Goal: Navigation & Orientation: Find specific page/section

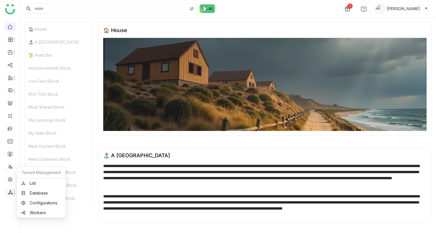
click at [11, 194] on icon at bounding box center [10, 191] width 5 height 5
click at [46, 181] on link "List" at bounding box center [41, 183] width 40 height 4
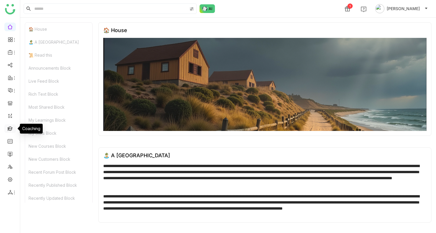
click at [9, 130] on link at bounding box center [10, 128] width 5 height 5
click at [10, 127] on link at bounding box center [10, 128] width 5 height 5
click at [12, 127] on link at bounding box center [10, 128] width 5 height 5
click at [26, 53] on link "Dashboard" at bounding box center [40, 53] width 38 height 4
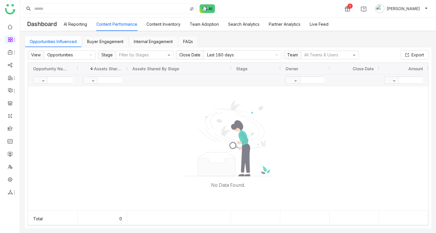
click at [82, 22] on link "AI Reporting" at bounding box center [75, 24] width 23 height 5
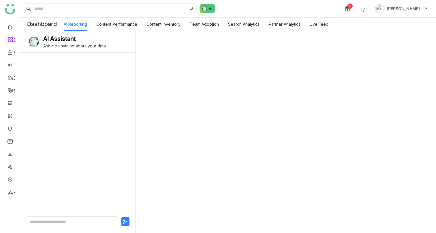
click at [163, 23] on link "Content Inventory" at bounding box center [164, 24] width 34 height 5
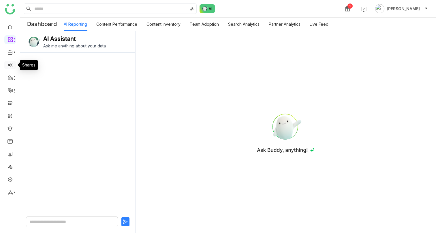
click at [13, 64] on link at bounding box center [10, 64] width 5 height 5
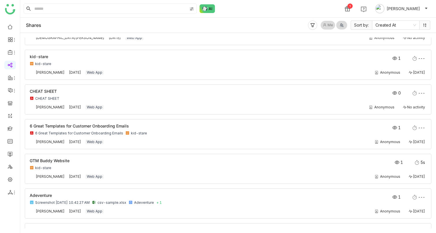
scroll to position [427, 0]
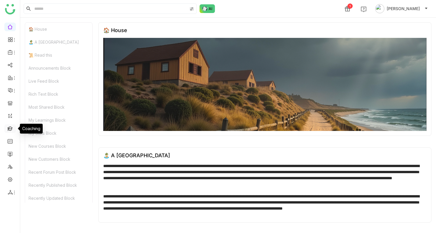
click at [11, 130] on link at bounding box center [10, 128] width 5 height 5
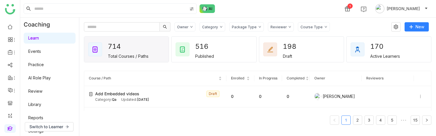
click at [35, 50] on link "Events" at bounding box center [34, 51] width 13 height 5
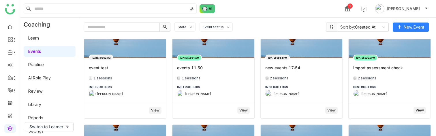
click at [36, 80] on link "AI Role Play" at bounding box center [39, 77] width 23 height 5
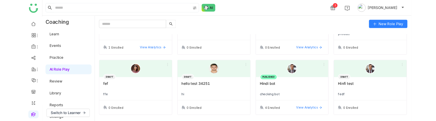
scroll to position [266, 0]
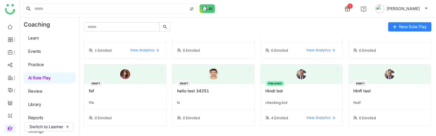
click at [38, 133] on link "Settings" at bounding box center [35, 130] width 15 height 5
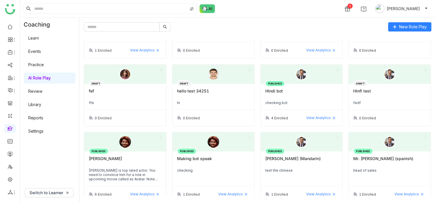
click at [44, 133] on link "Settings" at bounding box center [35, 130] width 15 height 5
